Goal: Task Accomplishment & Management: Manage account settings

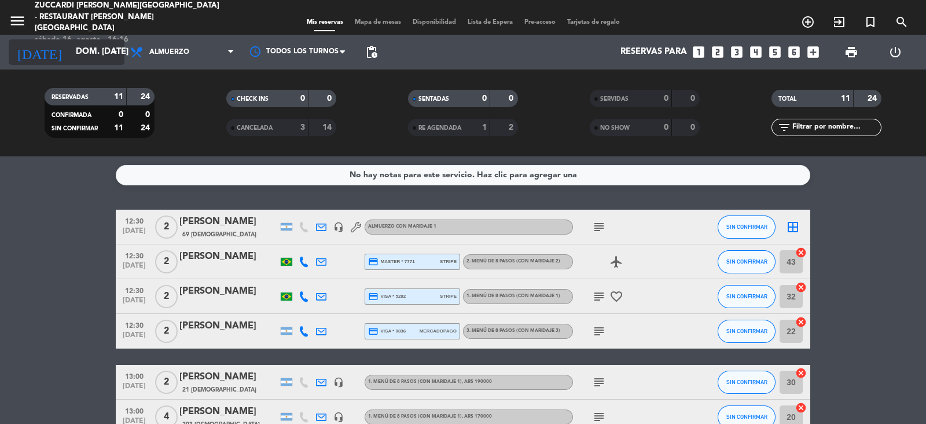
click at [93, 53] on input "dom. [DATE]" at bounding box center [126, 52] width 112 height 22
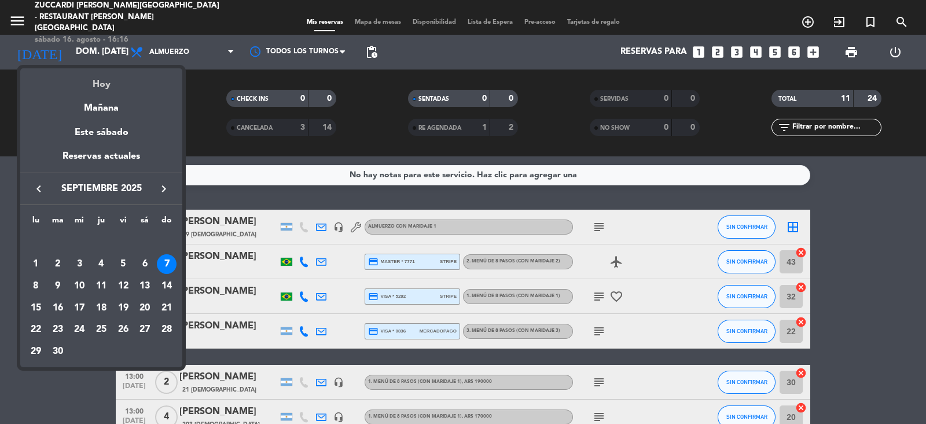
click at [97, 78] on div "Hoy" at bounding box center [101, 80] width 162 height 24
type input "sáb. 16 ago."
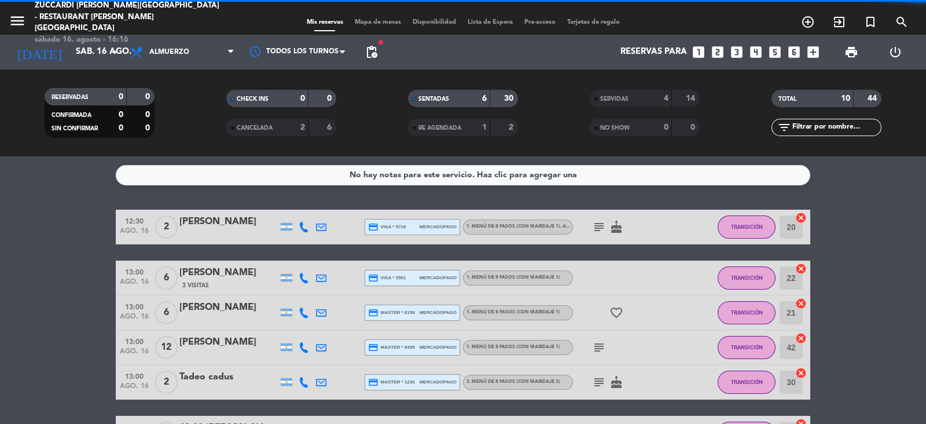
click at [21, 22] on icon "menu" at bounding box center [17, 20] width 17 height 17
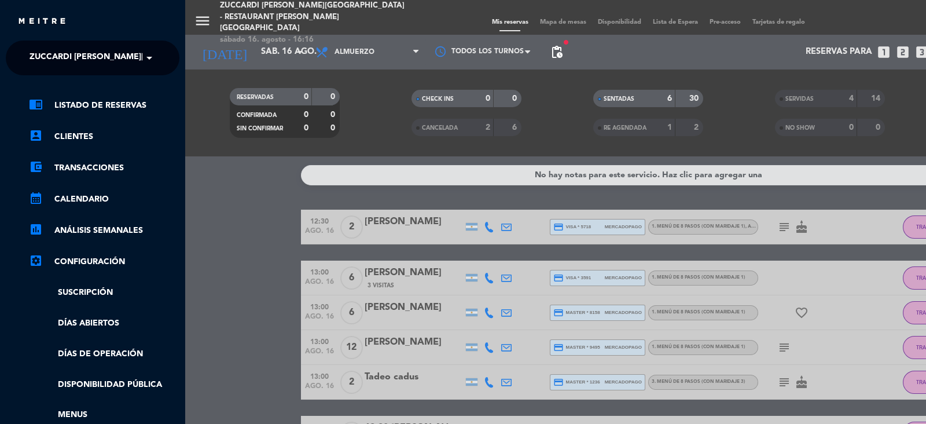
click at [157, 56] on span at bounding box center [152, 58] width 20 height 24
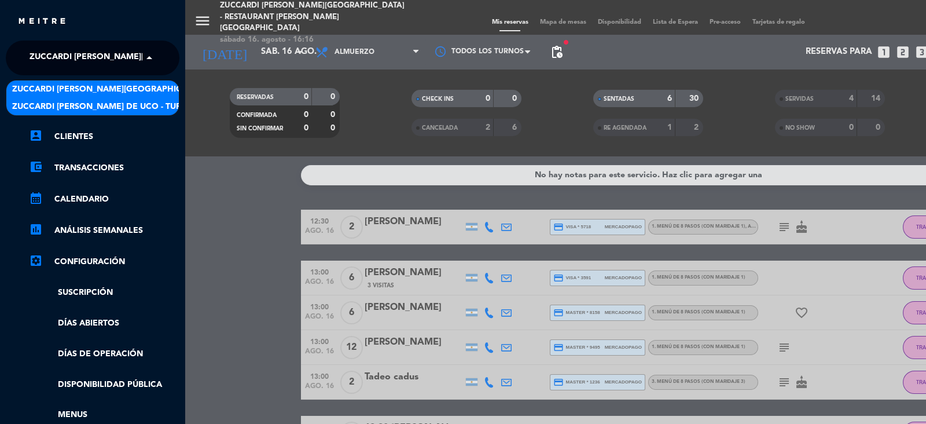
click at [160, 107] on div "Zuccardi [PERSON_NAME] de Uco - Turismo" at bounding box center [92, 106] width 172 height 17
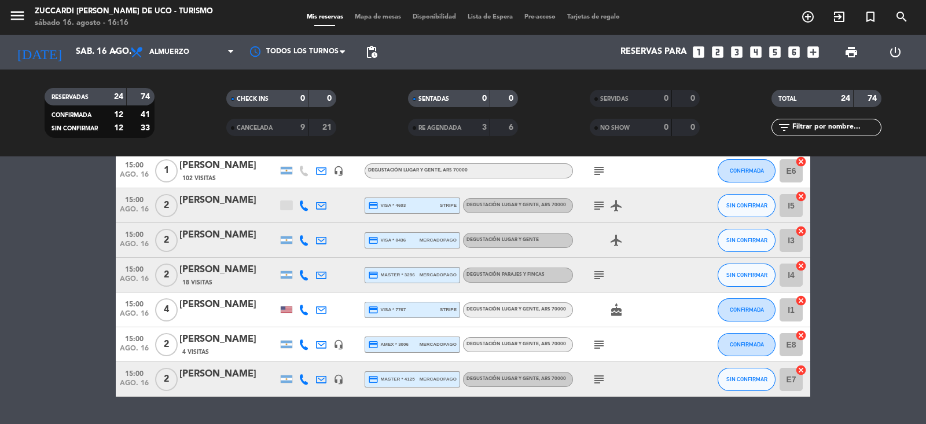
scroll to position [742, 0]
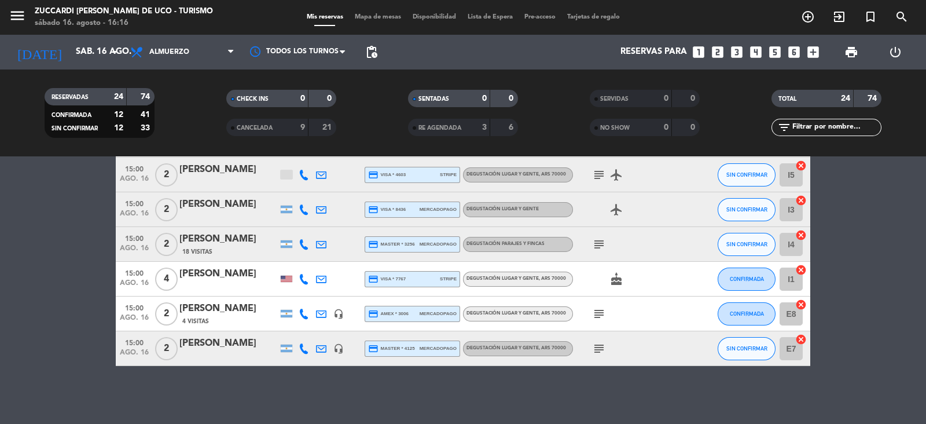
click at [695, 51] on icon "looks_one" at bounding box center [698, 52] width 15 height 15
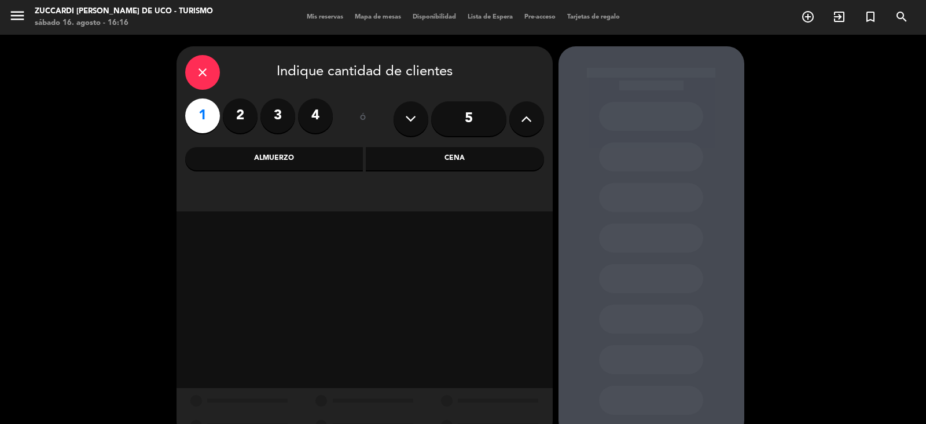
click at [310, 162] on div "Almuerzo" at bounding box center [274, 158] width 178 height 23
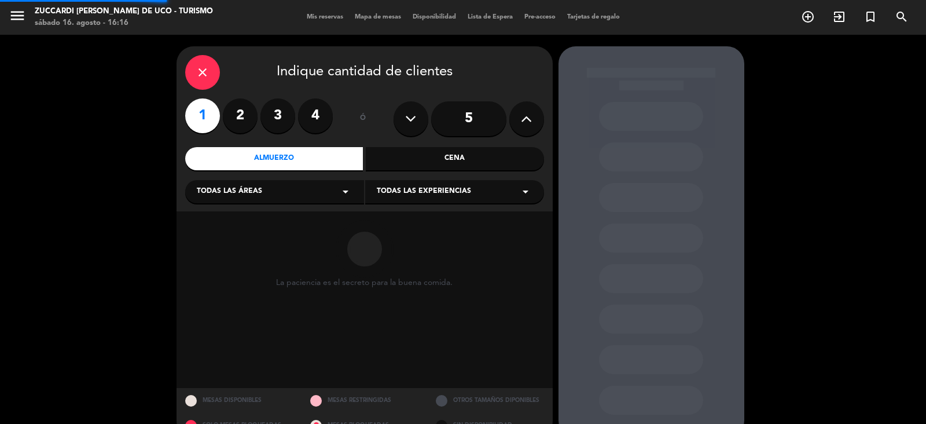
click at [274, 195] on div "Todas las áreas arrow_drop_down" at bounding box center [274, 191] width 179 height 23
click at [269, 218] on div "VISITAS ESPANOL" at bounding box center [275, 221] width 156 height 12
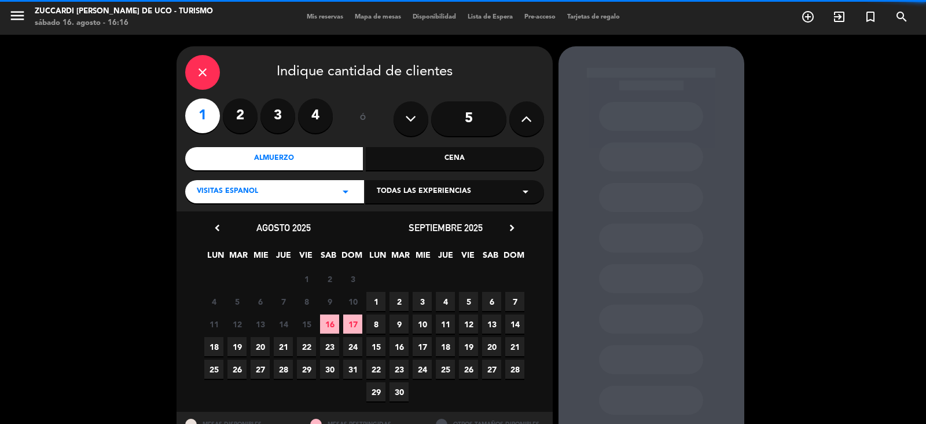
click at [469, 196] on div "Todas las experiencias arrow_drop_down" at bounding box center [454, 191] width 179 height 23
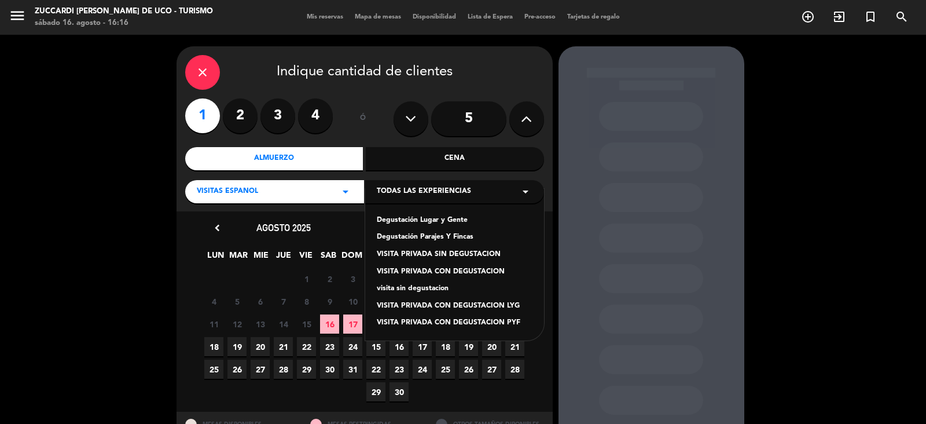
click at [323, 195] on div "VISITAS ESPANOL arrow_drop_down" at bounding box center [274, 191] width 179 height 23
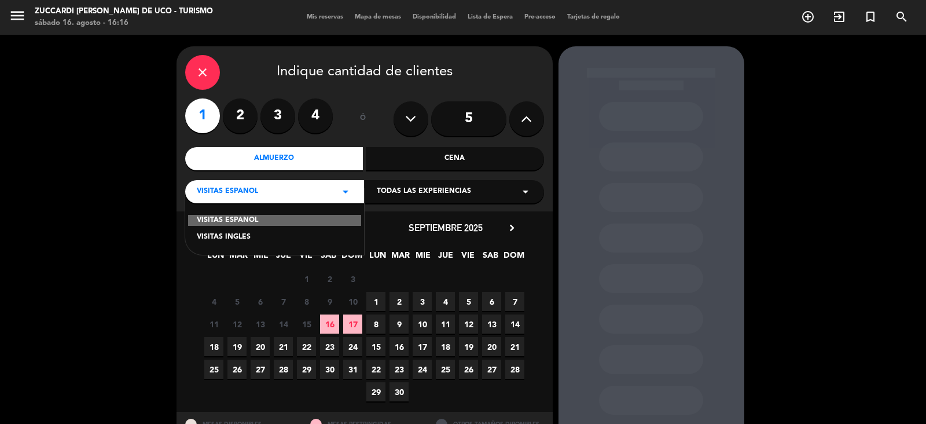
click at [290, 240] on div "VISITAS INGLES" at bounding box center [275, 237] width 156 height 12
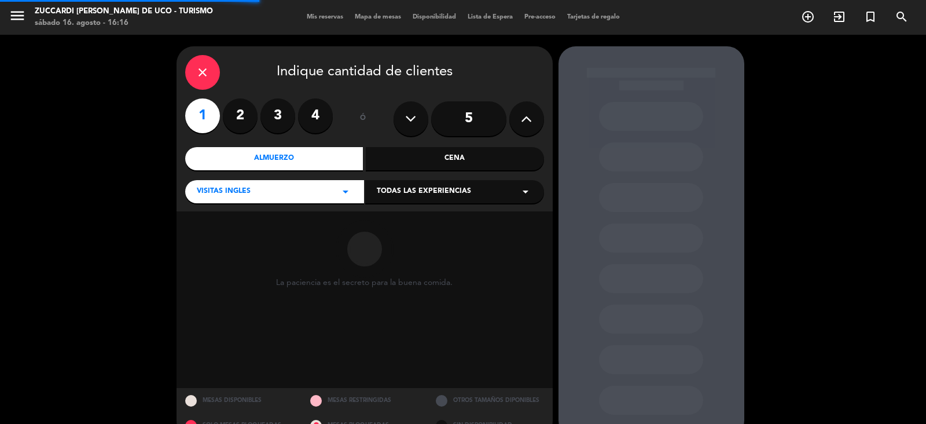
click at [476, 191] on div "Todas las experiencias arrow_drop_down" at bounding box center [454, 191] width 179 height 23
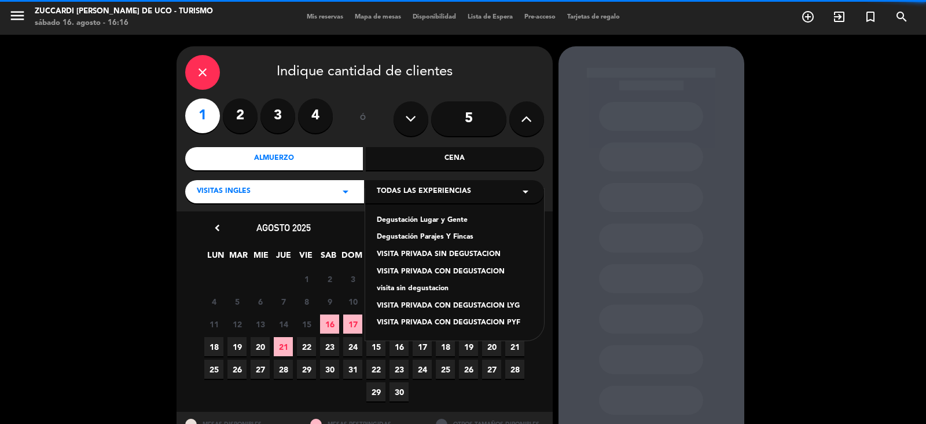
click at [443, 289] on div "visita sin degustacion" at bounding box center [455, 289] width 156 height 12
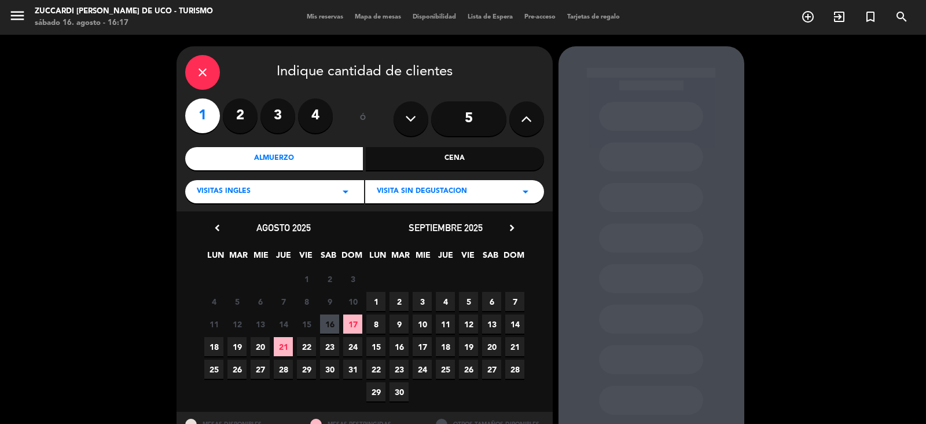
click at [330, 319] on span "16" at bounding box center [329, 323] width 19 height 19
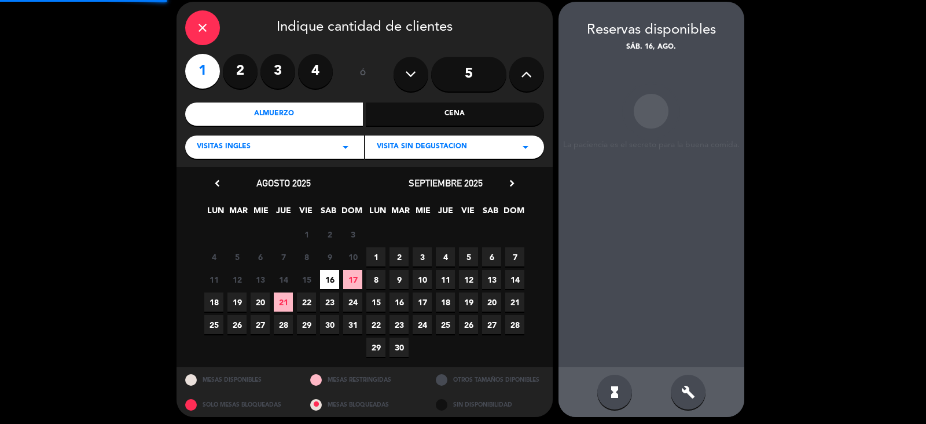
scroll to position [46, 0]
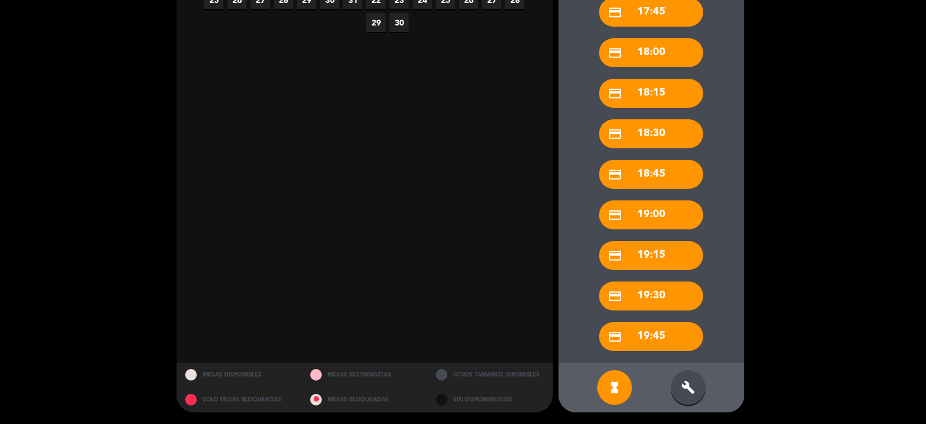
click at [689, 385] on icon "build" at bounding box center [688, 387] width 14 height 14
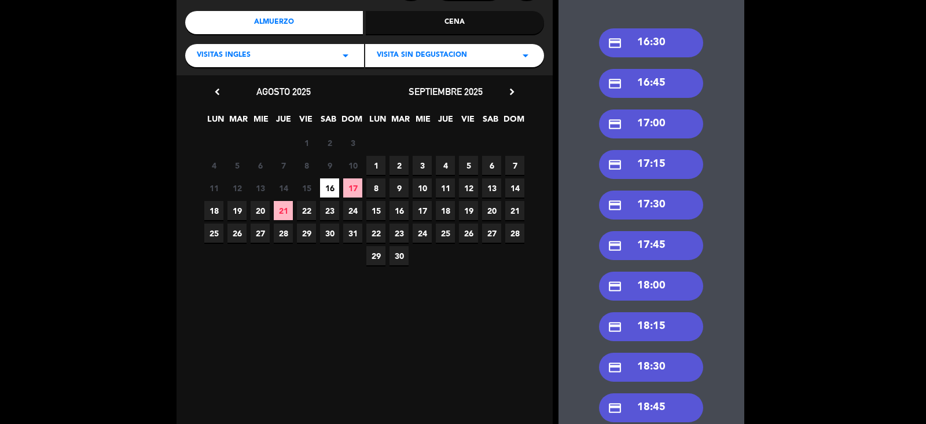
scroll to position [0, 0]
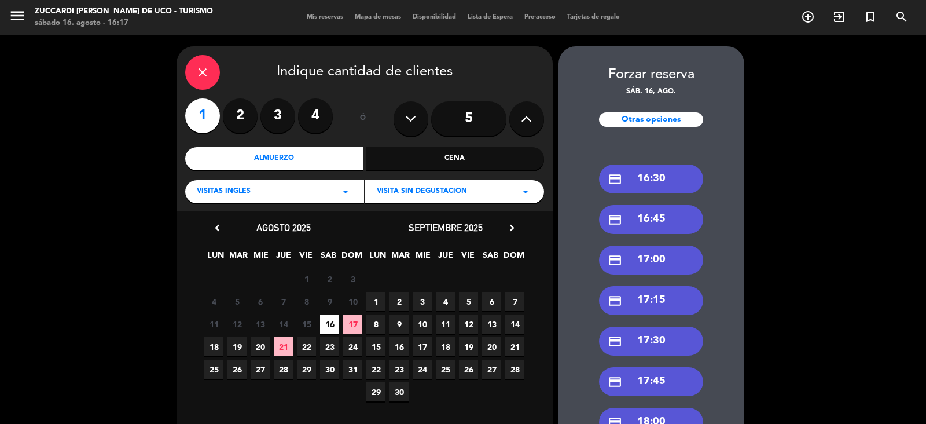
click at [676, 171] on div "credit_card 16:30" at bounding box center [651, 178] width 104 height 29
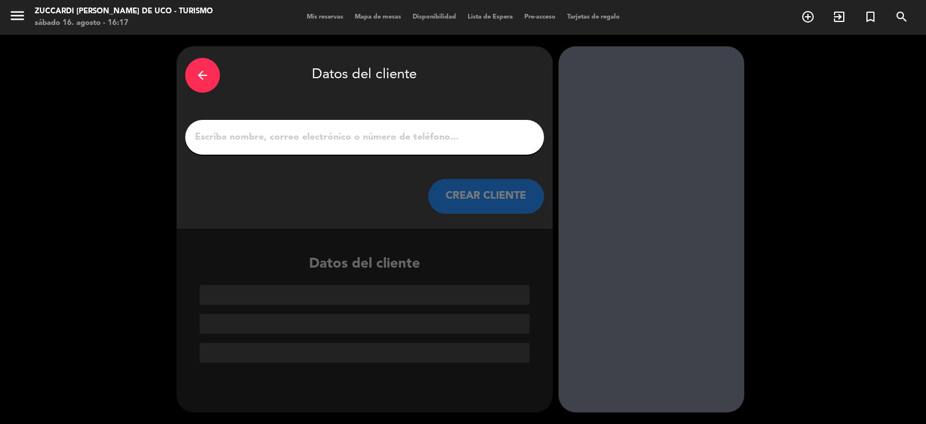
click at [336, 133] on input "1" at bounding box center [364, 137] width 341 height 16
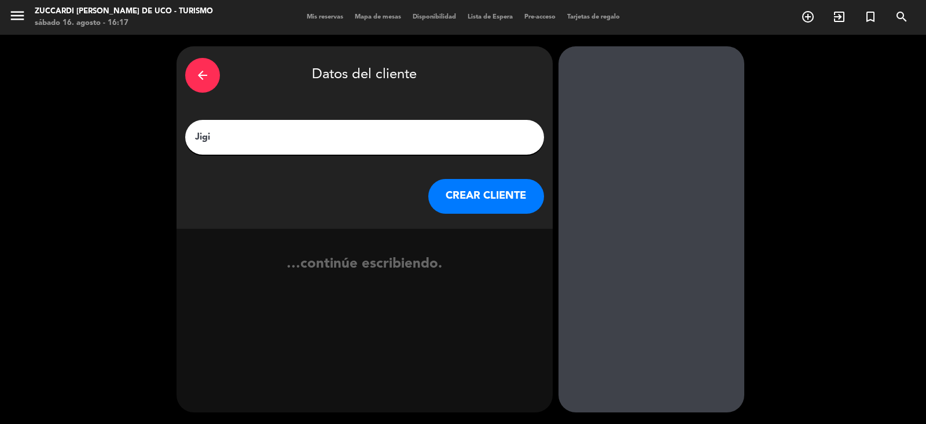
type input "Jigit"
click at [488, 185] on button "CREAR CLIENTE" at bounding box center [486, 196] width 116 height 35
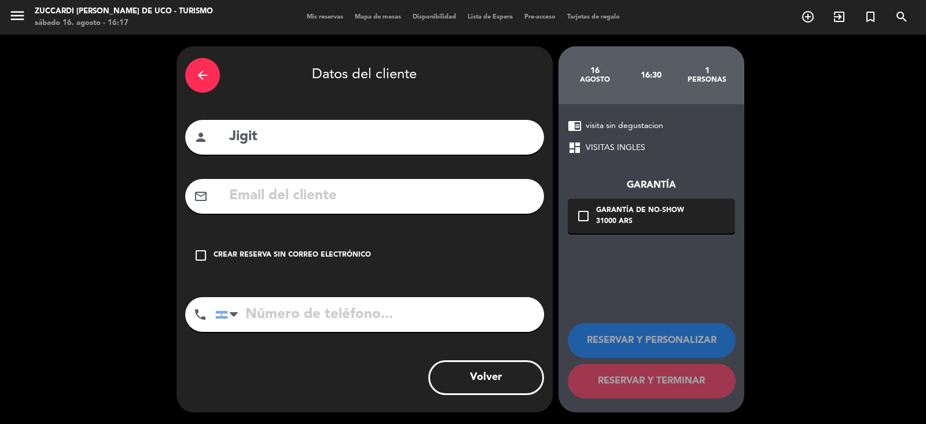
click at [271, 257] on div "Crear reserva sin correo electrónico" at bounding box center [292, 255] width 157 height 12
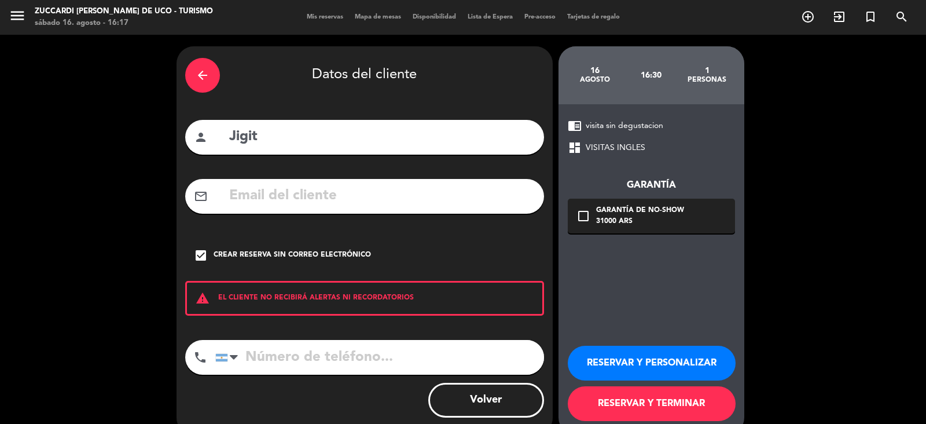
click at [676, 356] on button "RESERVAR Y PERSONALIZAR" at bounding box center [652, 362] width 168 height 35
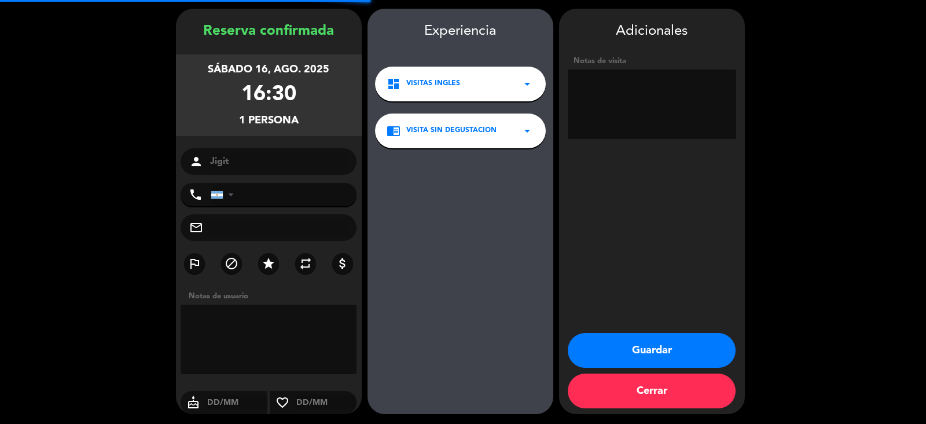
scroll to position [39, 0]
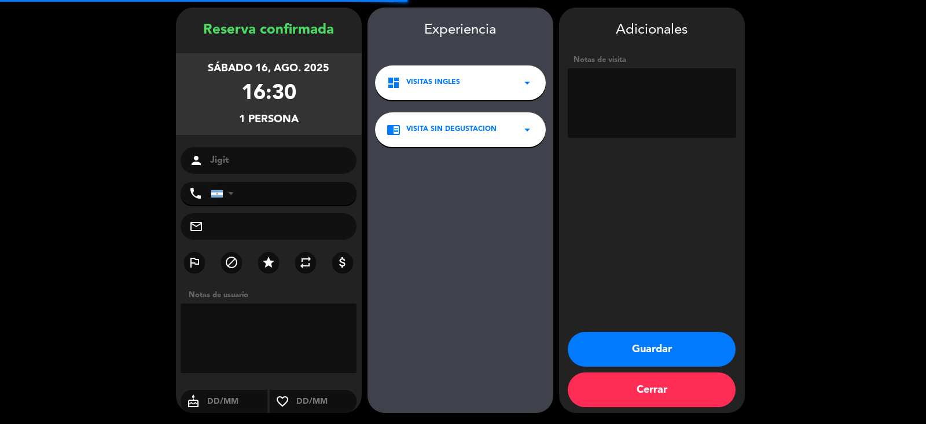
click at [652, 107] on textarea at bounding box center [652, 102] width 168 height 69
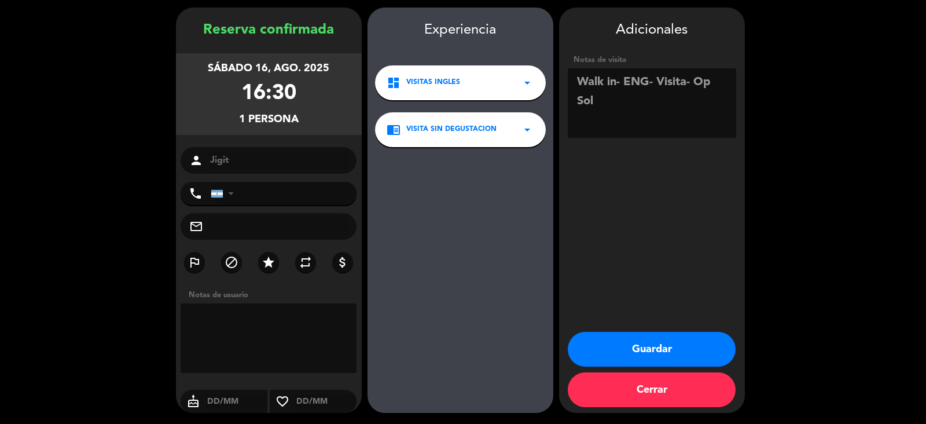
type textarea "Walk in- ENG- Visita- Op Sol"
click at [700, 340] on button "Guardar" at bounding box center [652, 349] width 168 height 35
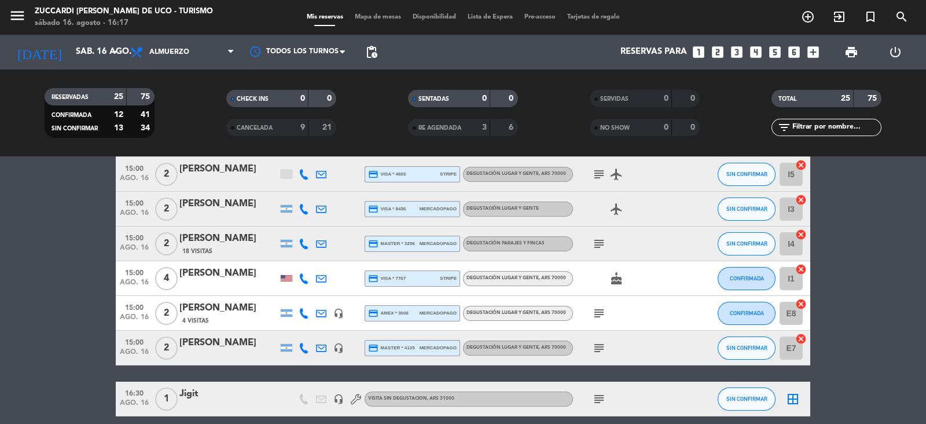
scroll to position [793, 0]
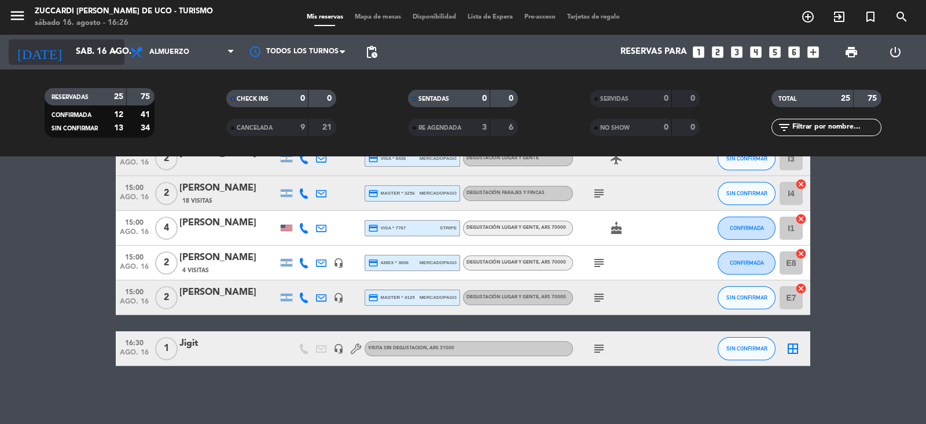
click at [101, 52] on input "sáb. 16 ago." at bounding box center [126, 52] width 112 height 22
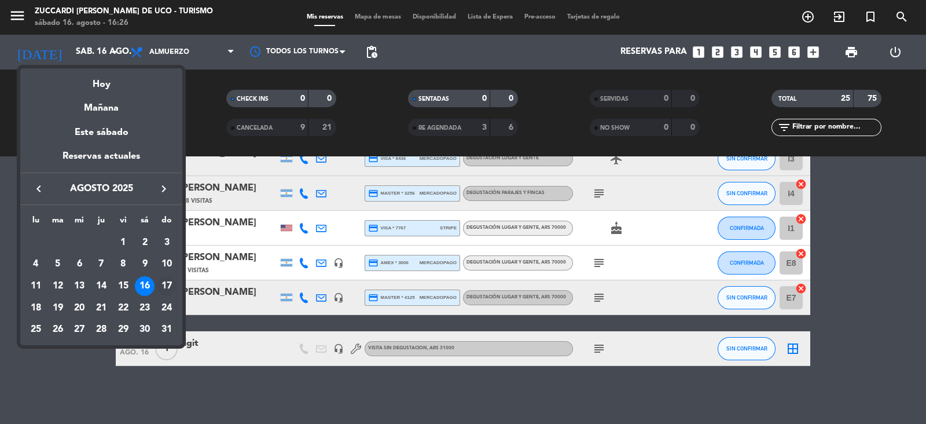
click at [171, 290] on div "17" at bounding box center [167, 286] width 20 height 20
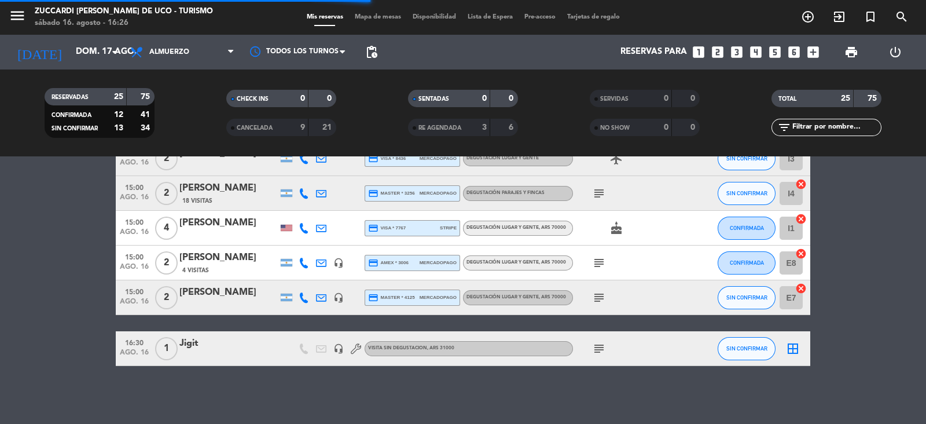
scroll to position [552, 0]
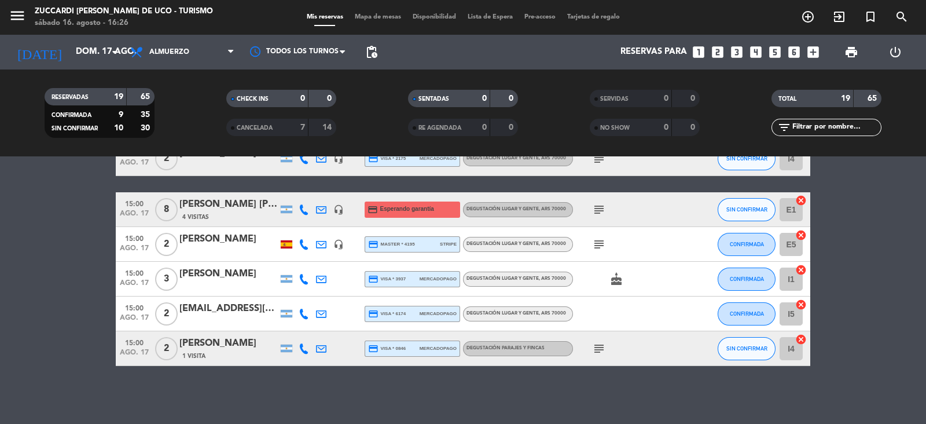
click at [21, 9] on icon "menu" at bounding box center [17, 15] width 17 height 17
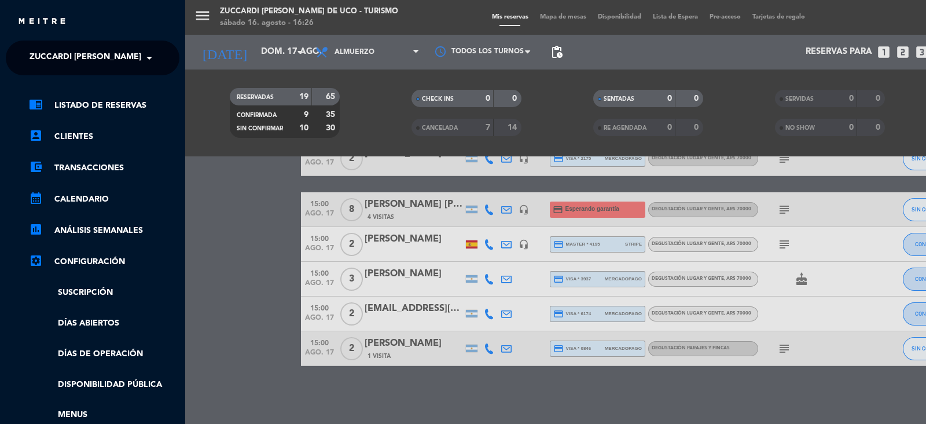
click at [154, 60] on span at bounding box center [152, 58] width 20 height 24
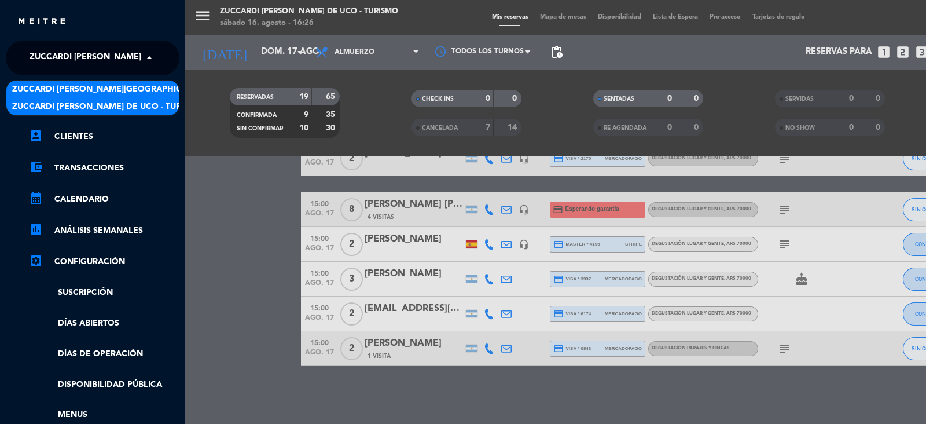
click at [156, 90] on span "Zuccardi [PERSON_NAME][GEOGRAPHIC_DATA] - Restaurant [PERSON_NAME][GEOGRAPHIC_D…" at bounding box center [218, 89] width 412 height 13
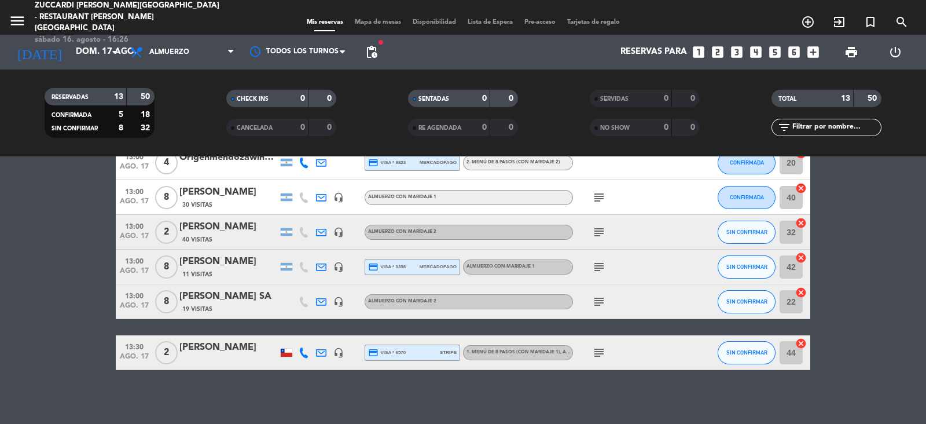
scroll to position [328, 0]
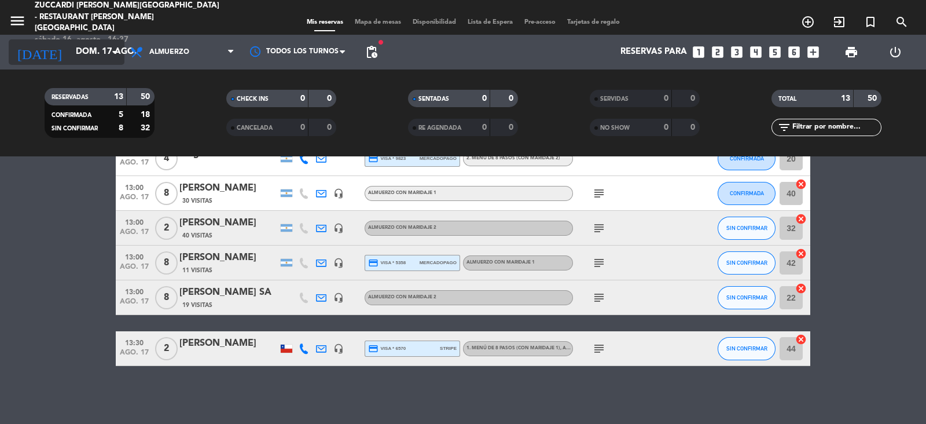
click at [107, 46] on input "dom. 17 ago." at bounding box center [126, 52] width 112 height 22
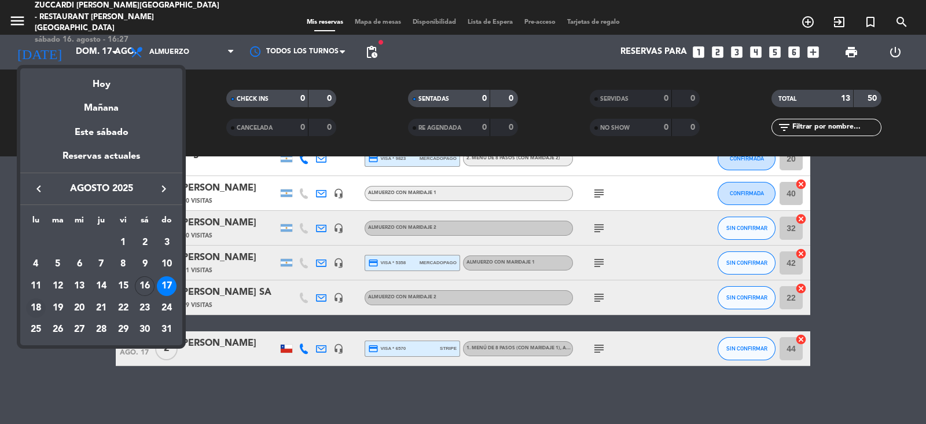
click at [29, 304] on div "18" at bounding box center [36, 308] width 20 height 20
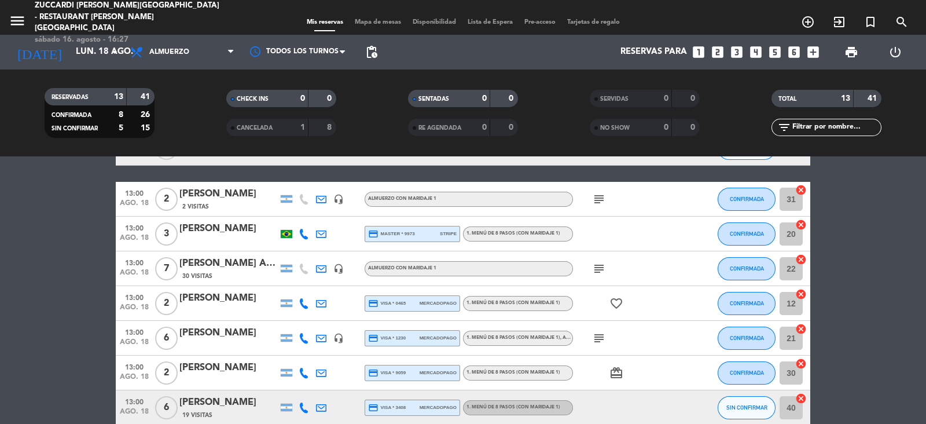
scroll to position [0, 0]
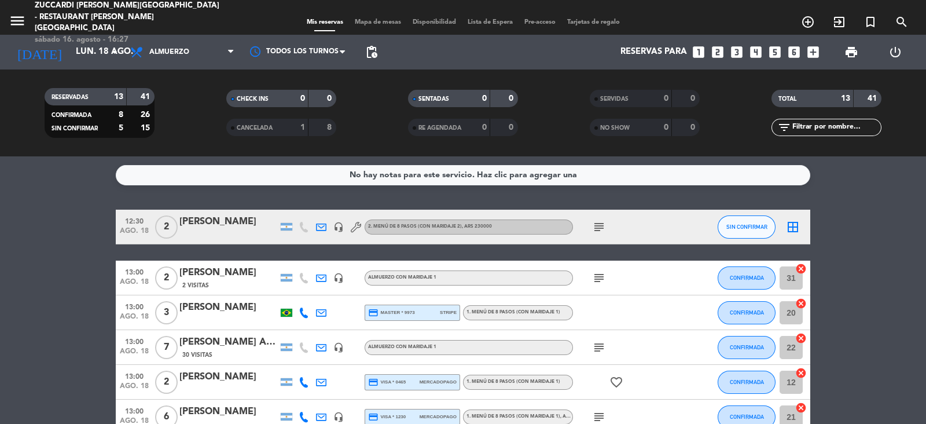
click at [17, 12] on icon "menu" at bounding box center [17, 20] width 17 height 17
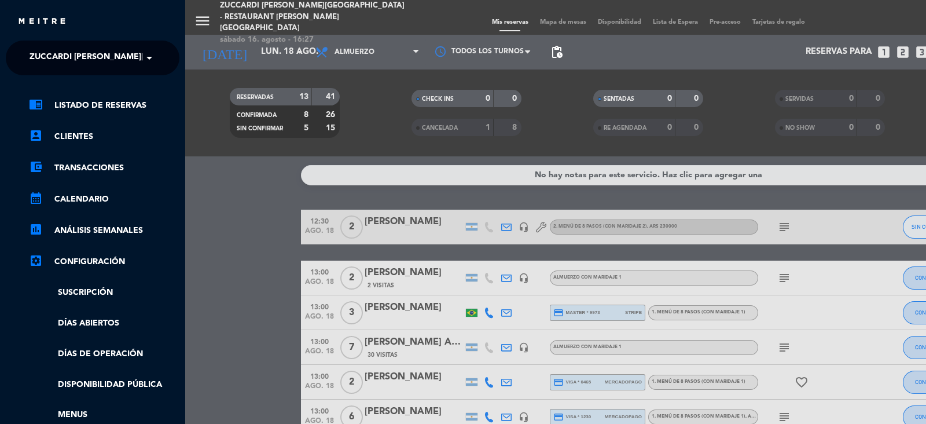
click at [150, 63] on span at bounding box center [152, 58] width 20 height 24
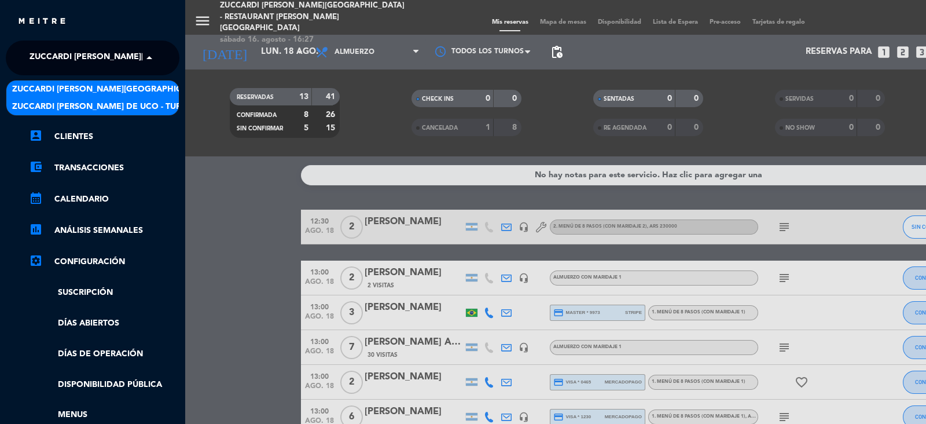
click at [160, 108] on div "Zuccardi [PERSON_NAME] de Uco - Turismo" at bounding box center [92, 106] width 172 height 17
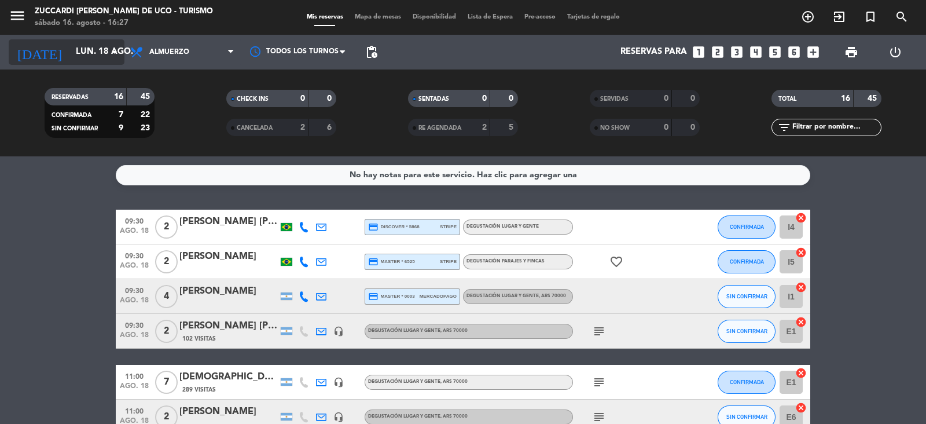
click at [92, 48] on input "lun. 18 ago." at bounding box center [126, 52] width 112 height 22
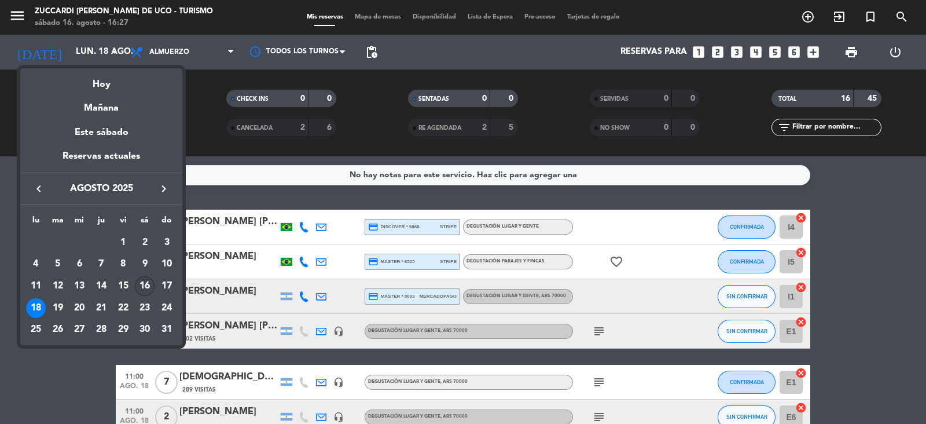
click at [146, 286] on div "16" at bounding box center [145, 286] width 20 height 20
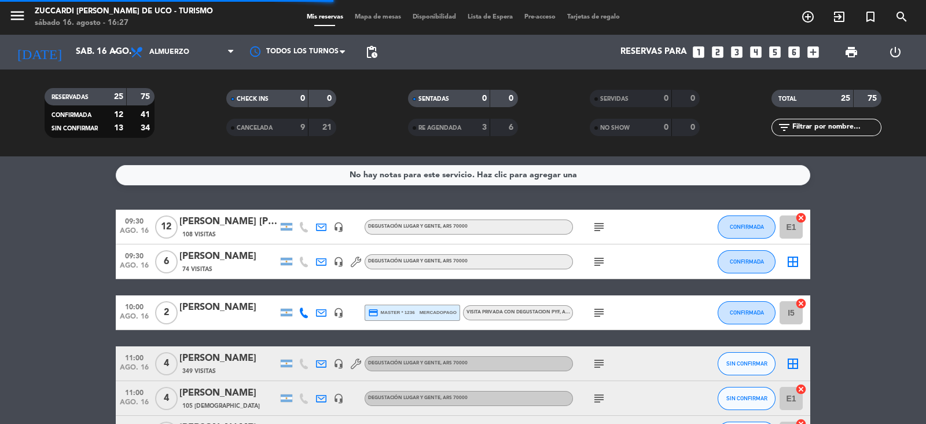
click at [11, 20] on icon "menu" at bounding box center [17, 15] width 17 height 17
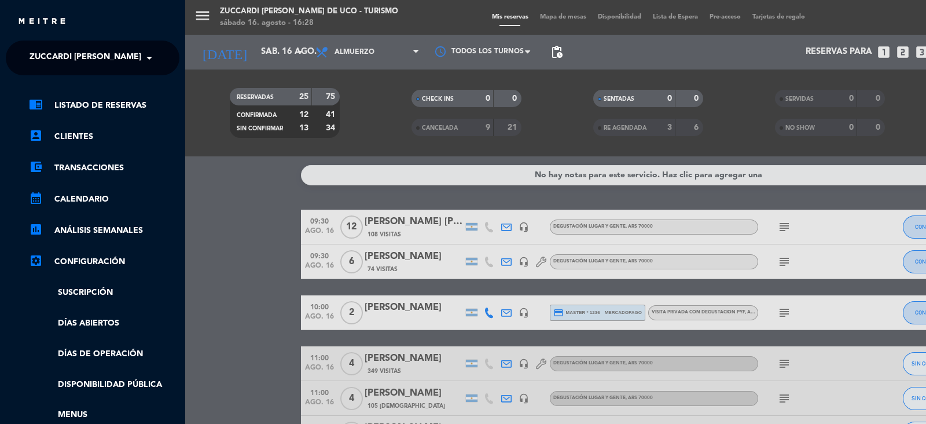
click at [139, 61] on span "Zuccardi [PERSON_NAME] de Uco - Turismo" at bounding box center [125, 58] width 190 height 24
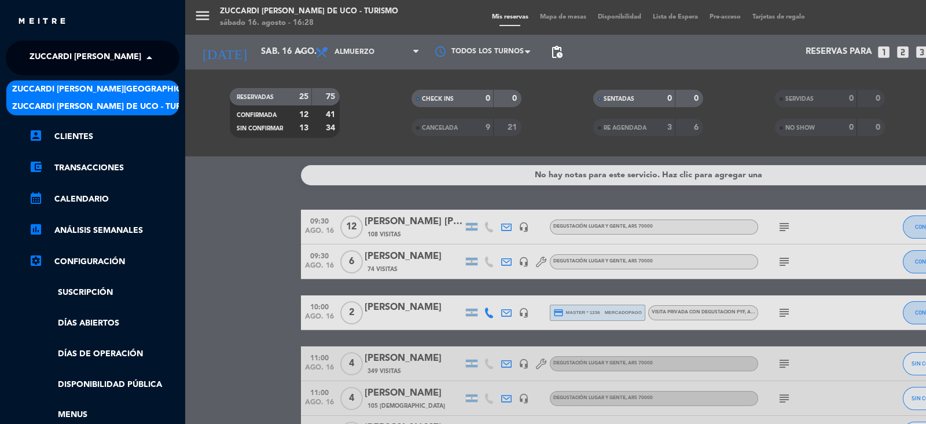
click at [146, 87] on span "Zuccardi [PERSON_NAME][GEOGRAPHIC_DATA] - Restaurant [PERSON_NAME][GEOGRAPHIC_D…" at bounding box center [218, 89] width 412 height 13
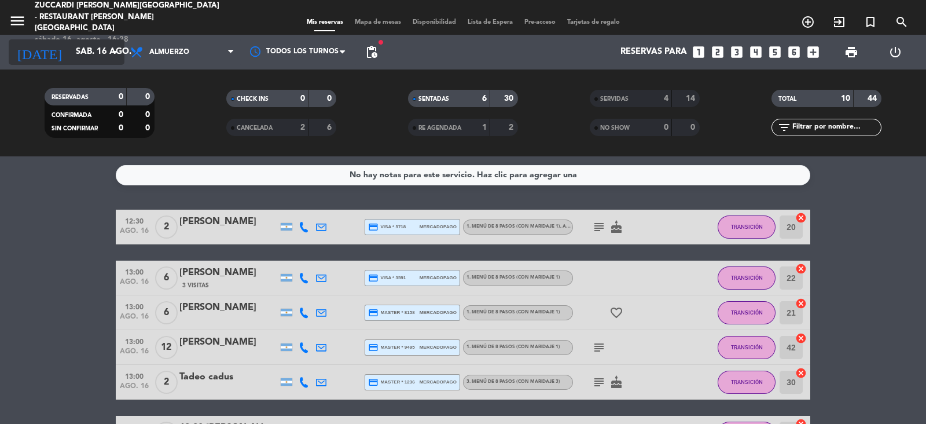
click at [116, 48] on icon "arrow_drop_down" at bounding box center [115, 52] width 14 height 14
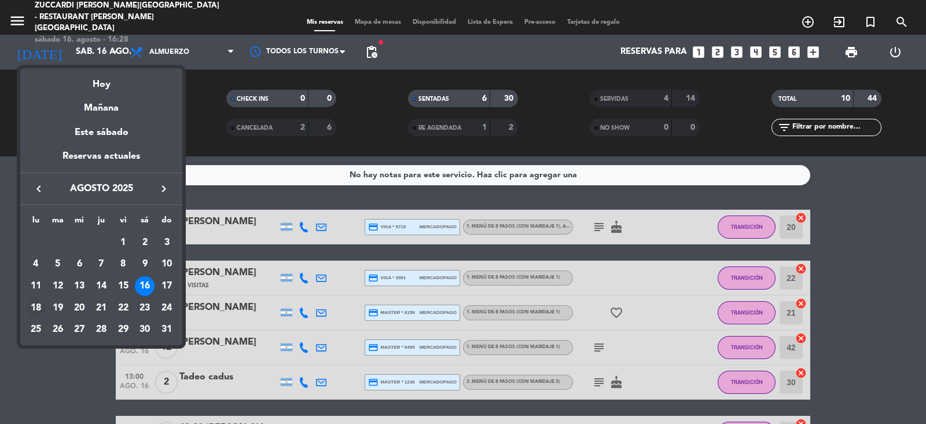
click at [39, 306] on div "18" at bounding box center [36, 308] width 20 height 20
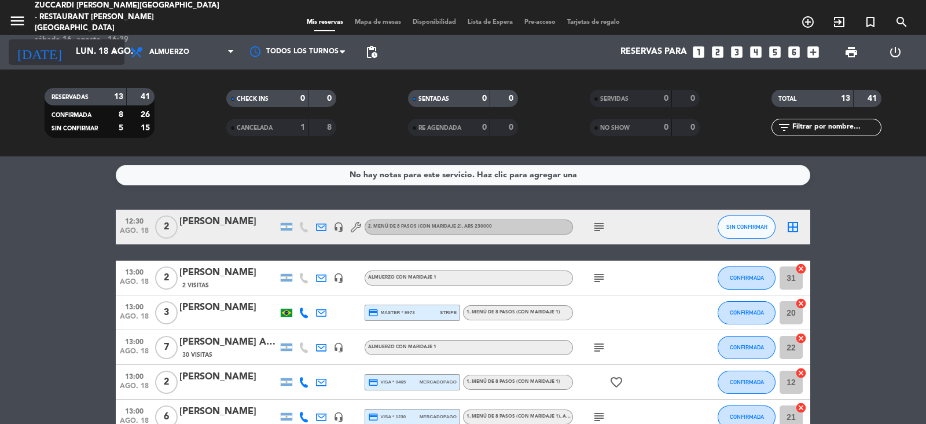
click at [102, 50] on input "lun. 18 ago." at bounding box center [126, 52] width 112 height 22
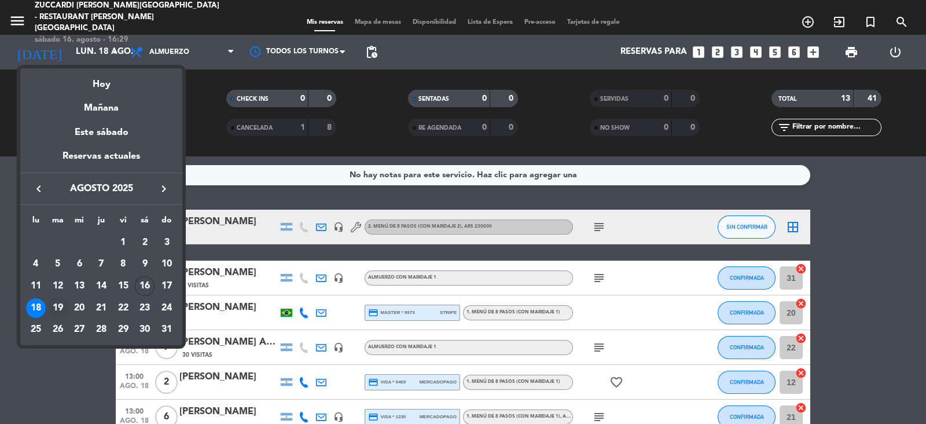
click at [57, 308] on div "19" at bounding box center [58, 308] width 20 height 20
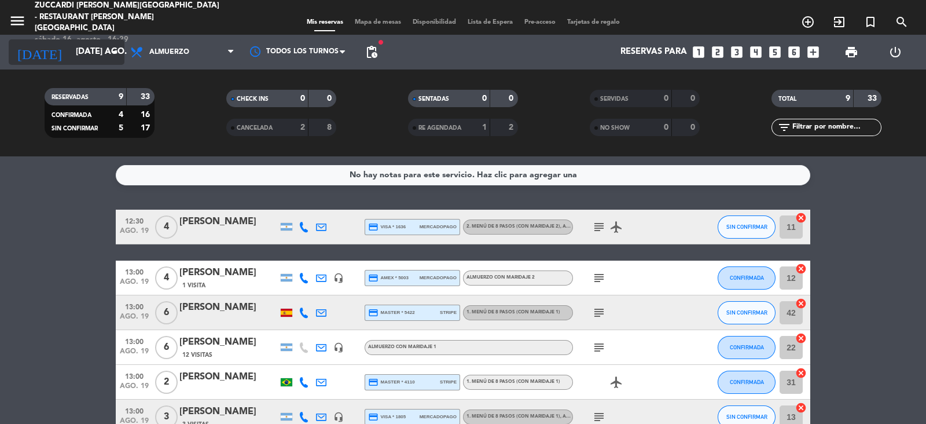
click at [101, 58] on input "[DATE] ago." at bounding box center [126, 52] width 112 height 22
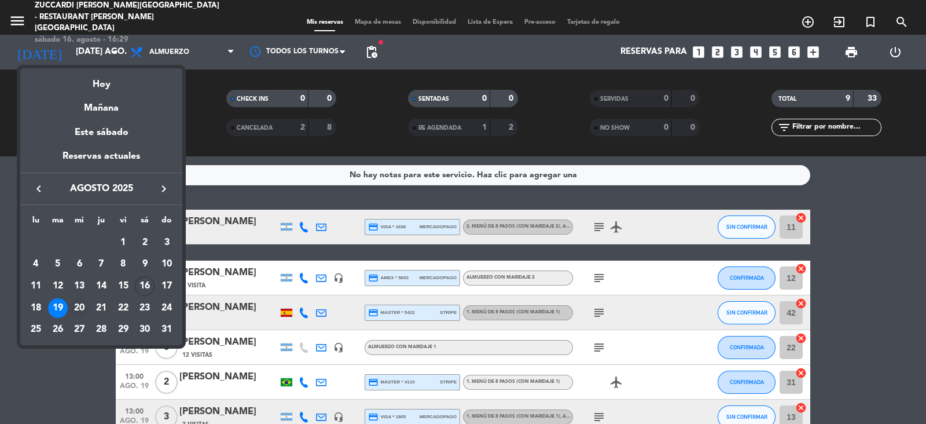
click at [77, 304] on div "20" at bounding box center [79, 308] width 20 height 20
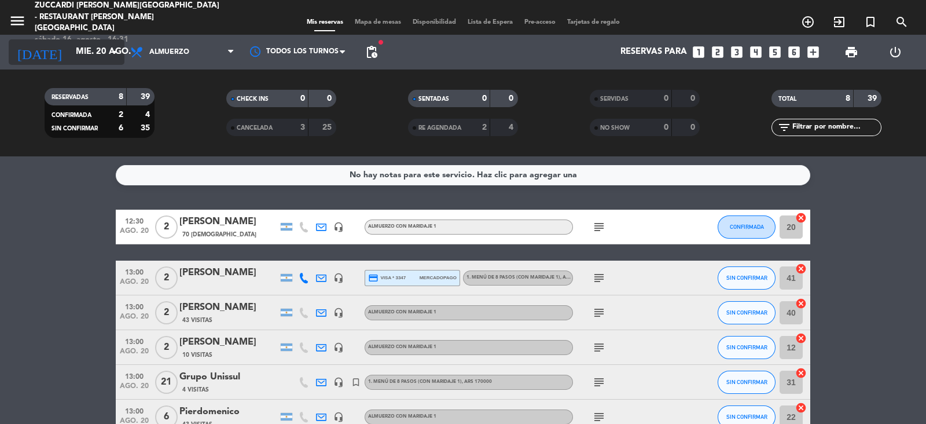
click at [85, 61] on input "mié. 20 ago." at bounding box center [126, 52] width 112 height 22
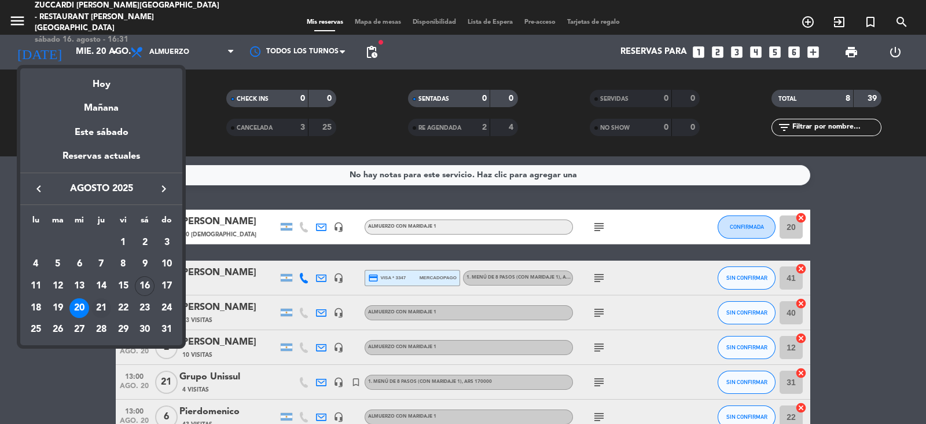
click at [102, 308] on div "21" at bounding box center [101, 308] width 20 height 20
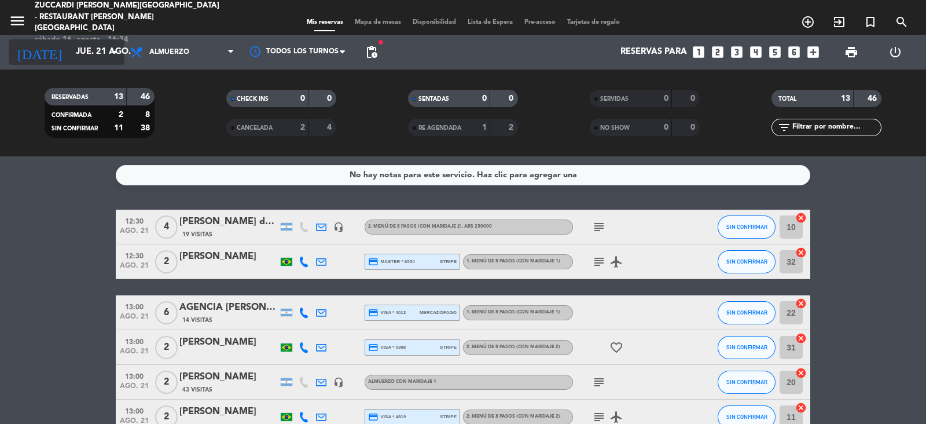
click at [89, 47] on input "jue. 21 ago." at bounding box center [126, 52] width 112 height 22
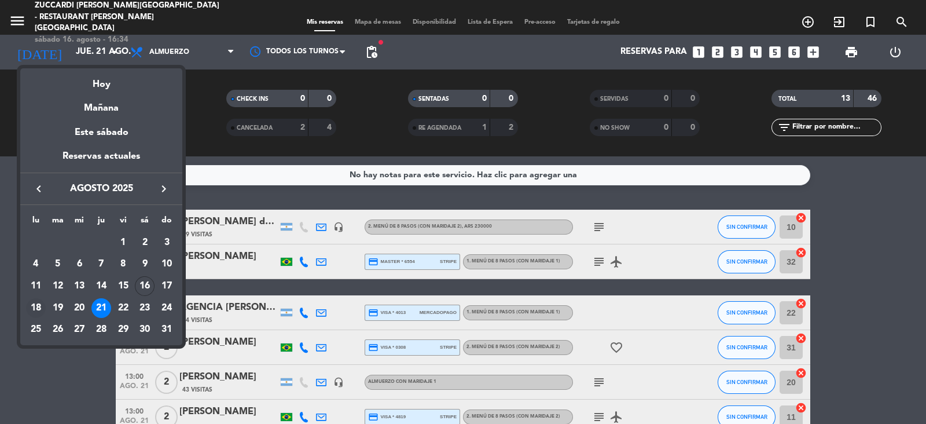
click at [34, 308] on div "18" at bounding box center [36, 308] width 20 height 20
type input "lun. 18 ago."
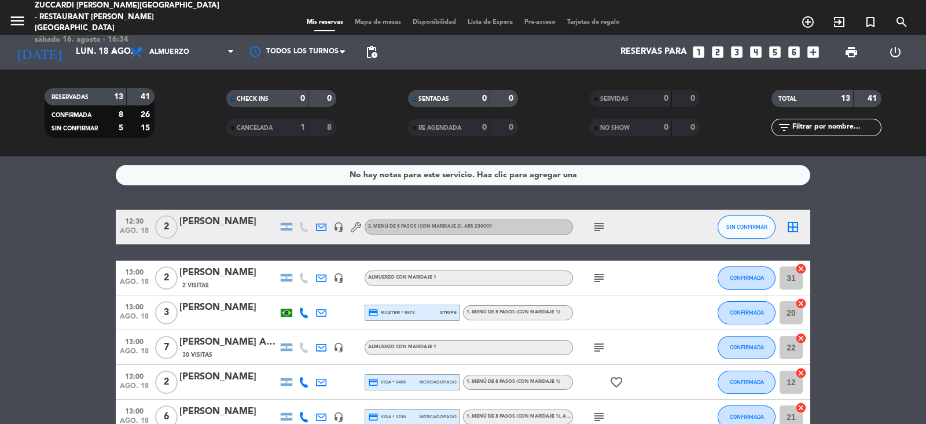
click at [23, 26] on button "menu" at bounding box center [17, 22] width 17 height 21
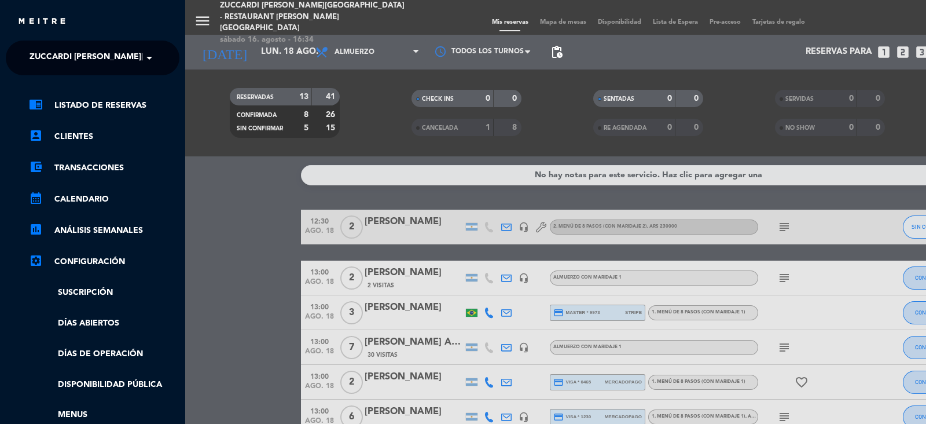
click at [137, 60] on span "Zuccardi [PERSON_NAME][GEOGRAPHIC_DATA] - Restaurant [PERSON_NAME][GEOGRAPHIC_D…" at bounding box center [236, 58] width 412 height 24
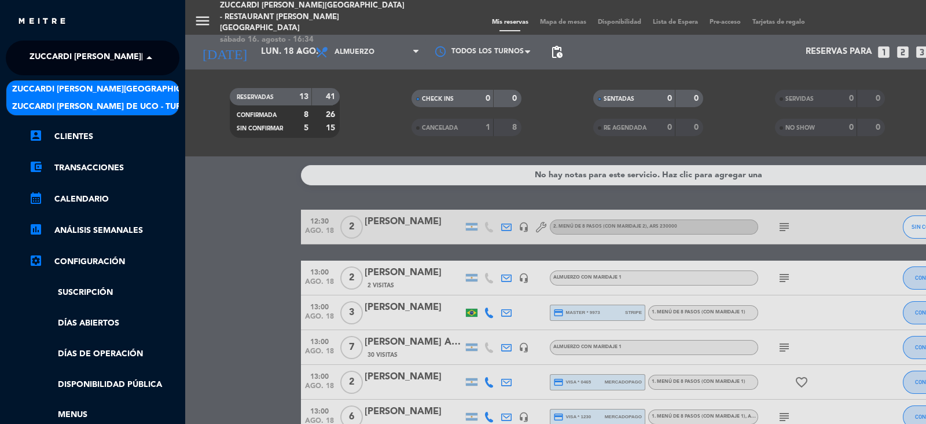
click at [160, 104] on div "Zuccardi [PERSON_NAME] de Uco - Turismo" at bounding box center [92, 106] width 172 height 17
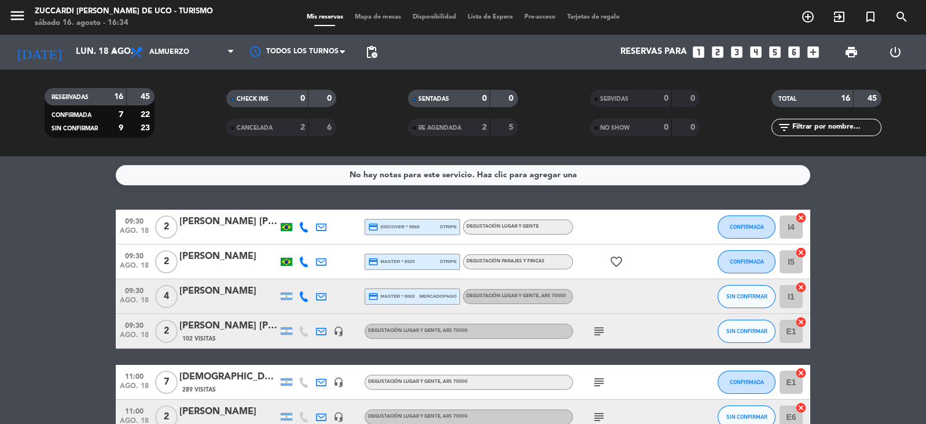
click at [601, 336] on icon "subject" at bounding box center [599, 331] width 14 height 14
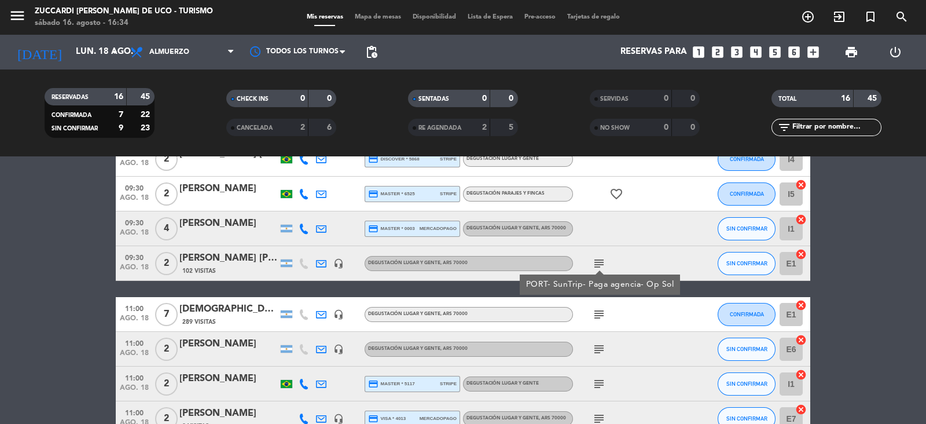
scroll to position [78, 0]
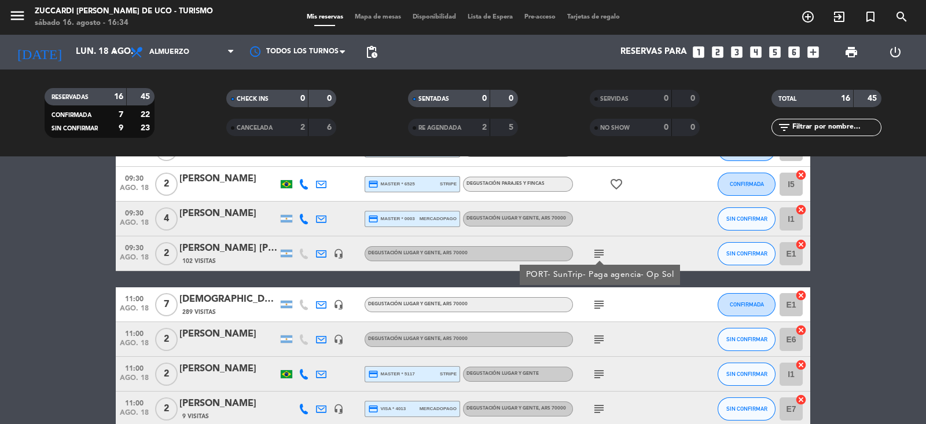
click at [596, 308] on icon "subject" at bounding box center [599, 304] width 14 height 14
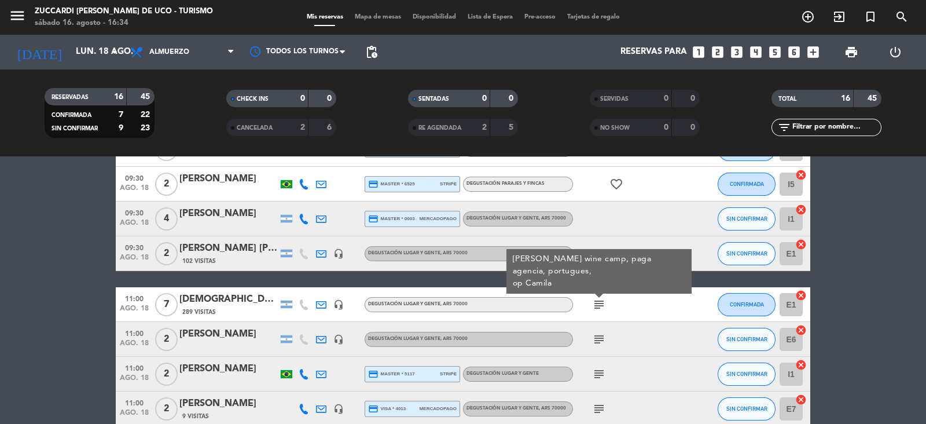
click at [597, 336] on icon "subject" at bounding box center [599, 339] width 14 height 14
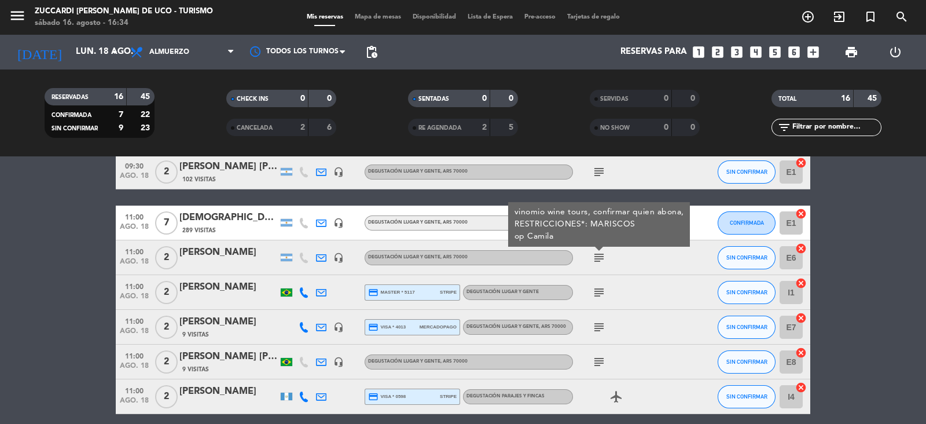
scroll to position [162, 0]
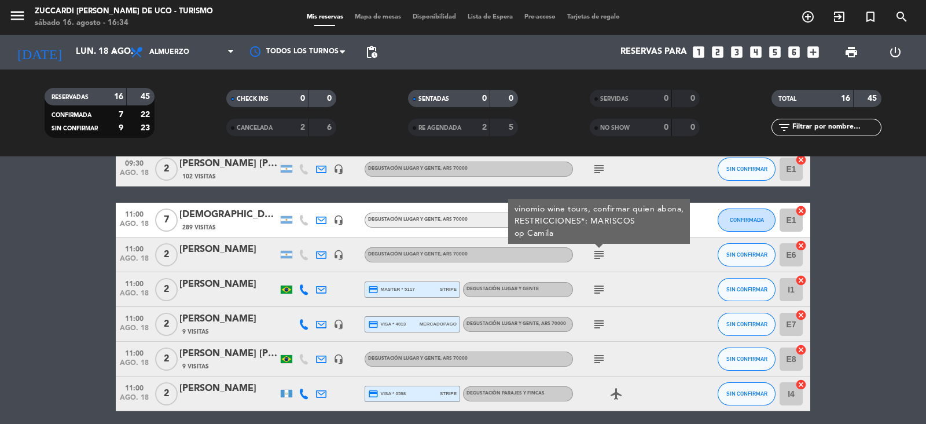
click at [616, 300] on div "subject" at bounding box center [625, 289] width 104 height 34
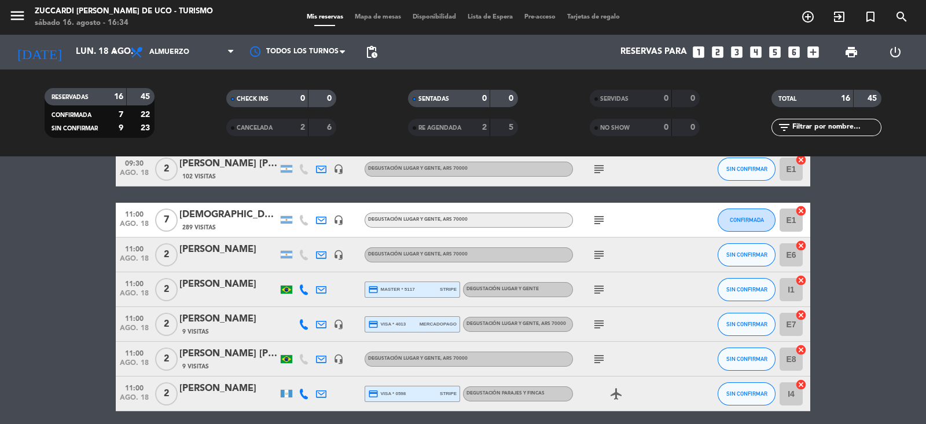
click at [596, 355] on icon "subject" at bounding box center [599, 359] width 14 height 14
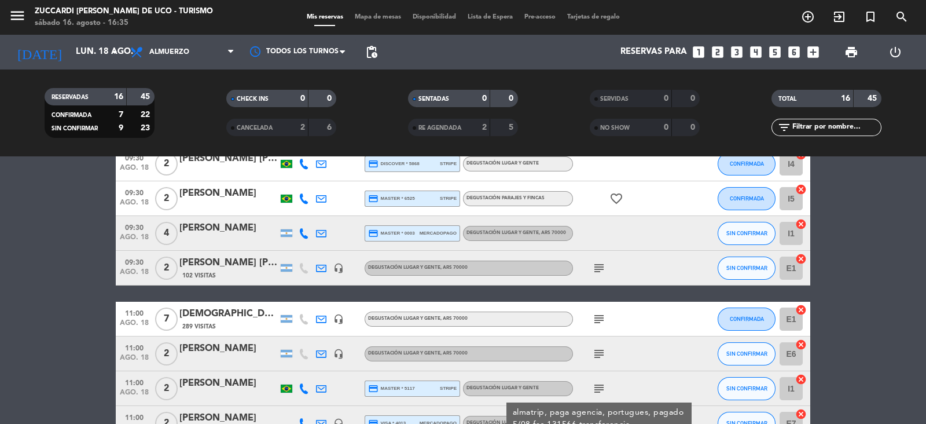
scroll to position [0, 0]
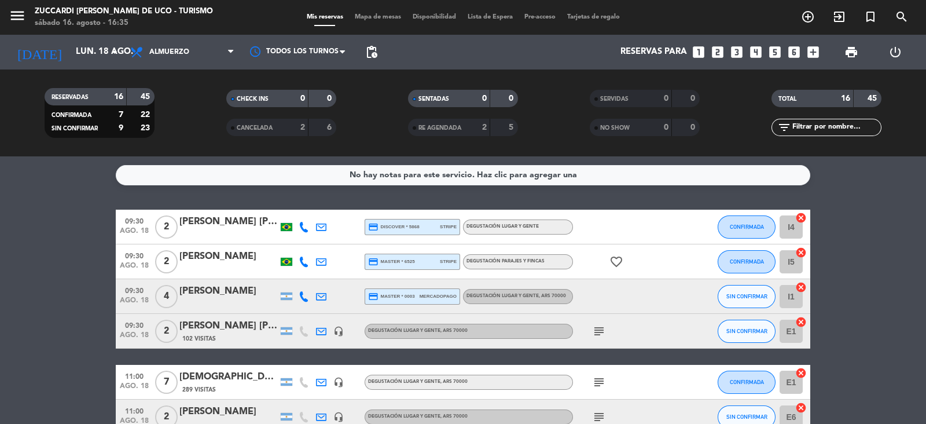
click at [848, 46] on span "print" at bounding box center [851, 52] width 14 height 14
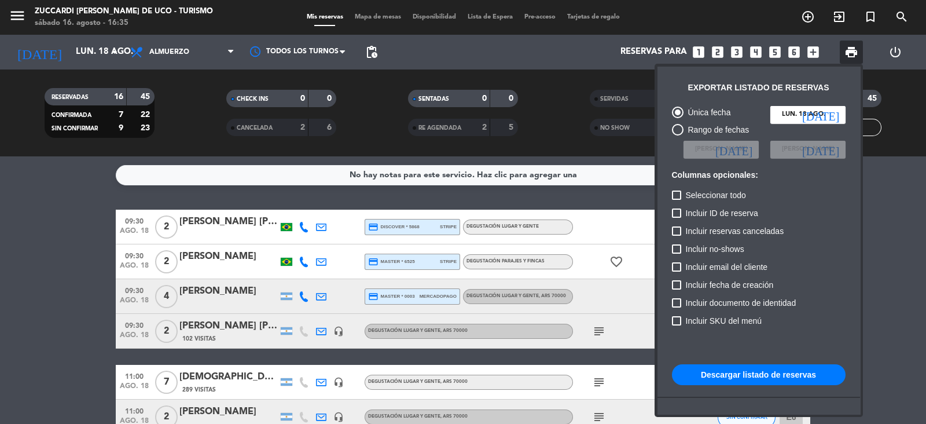
click at [742, 379] on button "Descargar listado de reservas" at bounding box center [759, 374] width 174 height 21
click at [8, 1] on div at bounding box center [463, 212] width 926 height 424
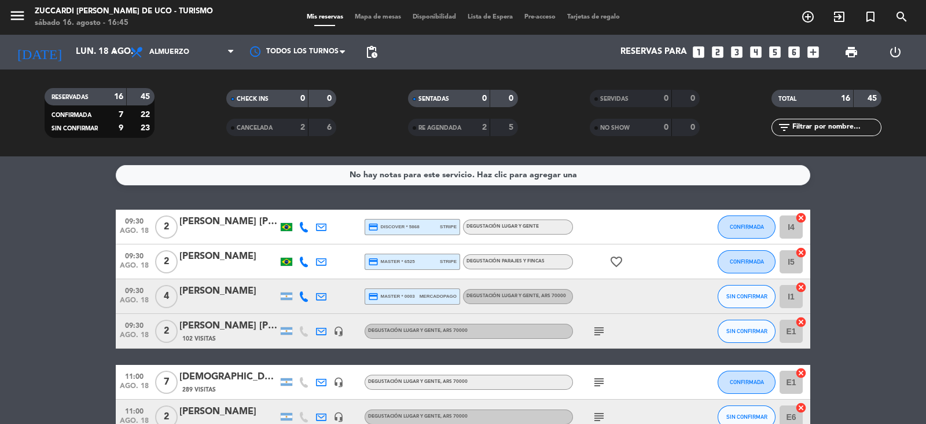
click at [10, 13] on icon "menu" at bounding box center [17, 15] width 17 height 17
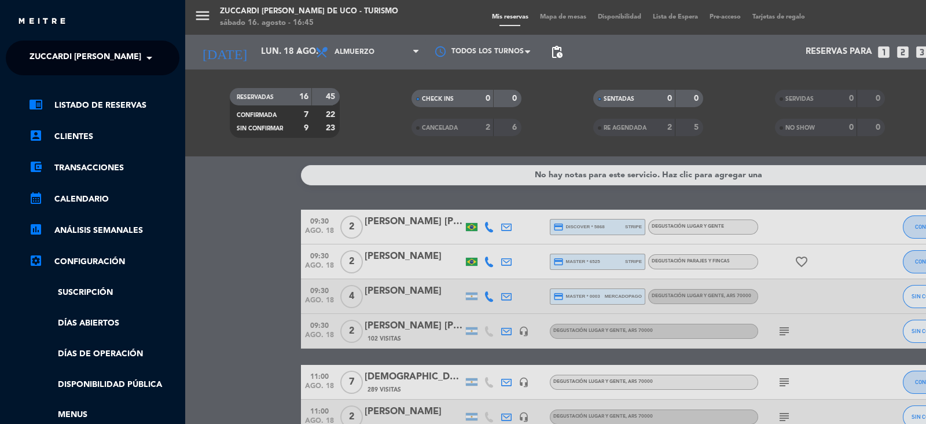
click at [156, 57] on span at bounding box center [152, 58] width 20 height 24
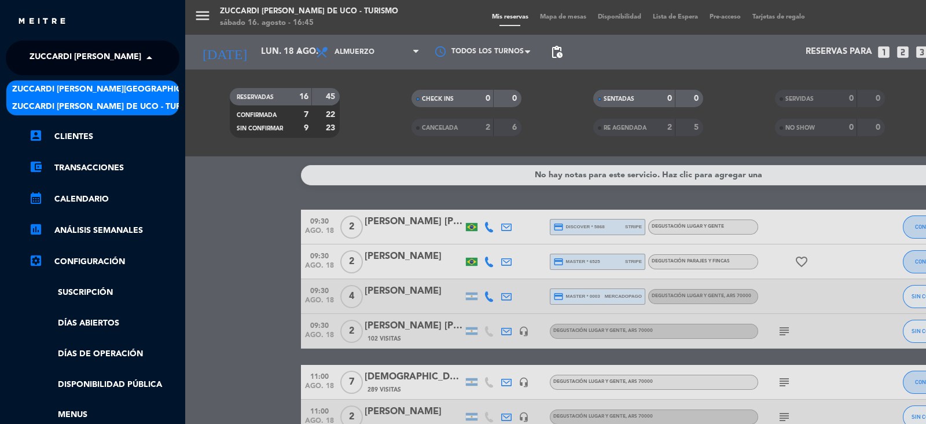
click at [153, 87] on span "Zuccardi [PERSON_NAME][GEOGRAPHIC_DATA] - Restaurant [PERSON_NAME][GEOGRAPHIC_D…" at bounding box center [218, 89] width 412 height 13
